Goal: Navigation & Orientation: Find specific page/section

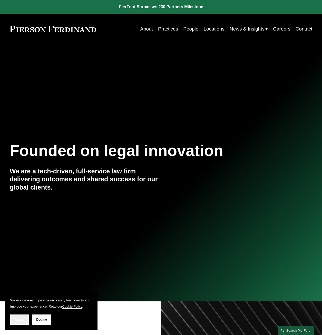
click at [25, 319] on button "Accept" at bounding box center [19, 320] width 18 height 10
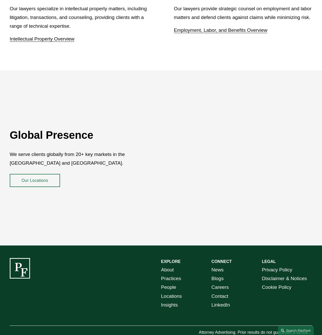
scroll to position [847, 0]
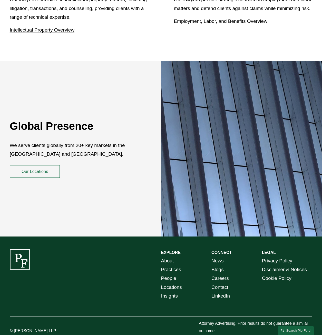
click at [174, 283] on link "Locations" at bounding box center [171, 287] width 21 height 9
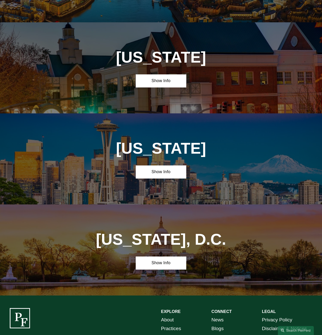
scroll to position [1770, 0]
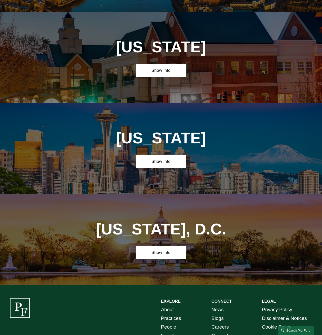
click at [171, 323] on link "People" at bounding box center [168, 327] width 15 height 9
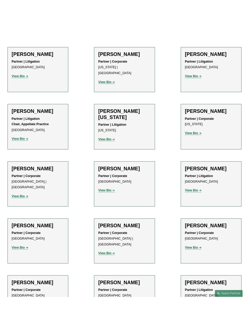
scroll to position [6231, 0]
